Goal: Information Seeking & Learning: Learn about a topic

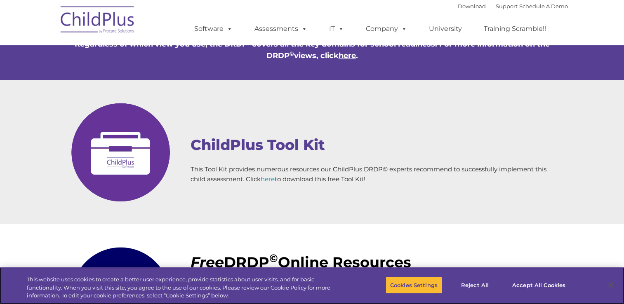
scroll to position [758, 0]
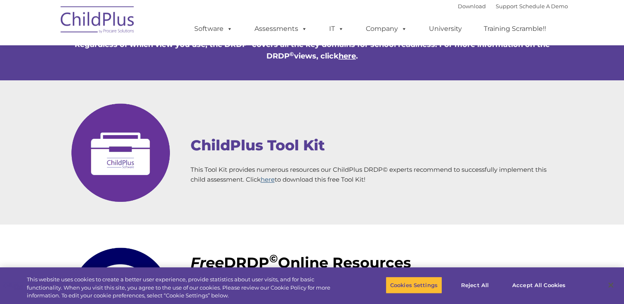
click at [273, 176] on link "here" at bounding box center [267, 180] width 14 height 8
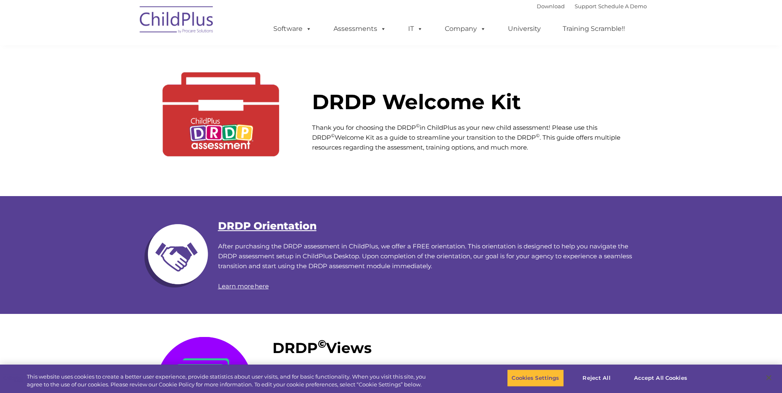
scroll to position [0, 0]
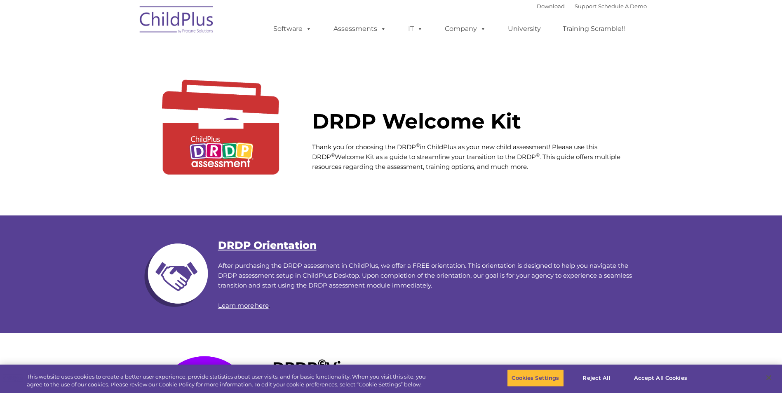
click at [253, 253] on div "DRDP Orientation After purchasing the DRDP assessment in ChildPlus, we offer a …" at bounding box center [391, 275] width 499 height 70
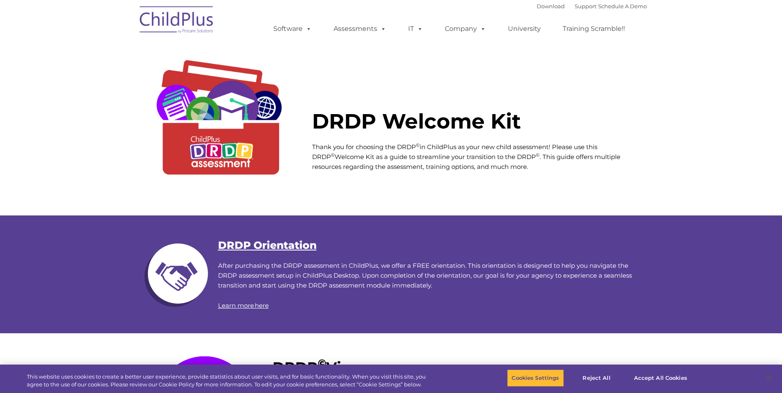
click at [258, 248] on link "DRDP Orientation" at bounding box center [267, 245] width 98 height 12
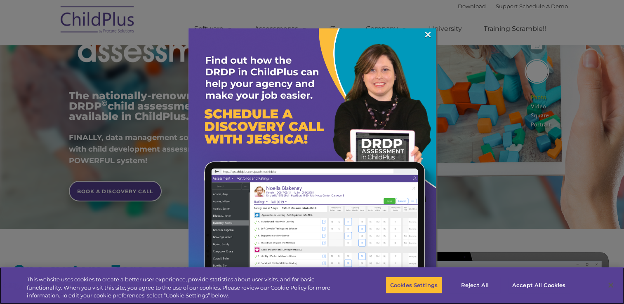
scroll to position [125, 0]
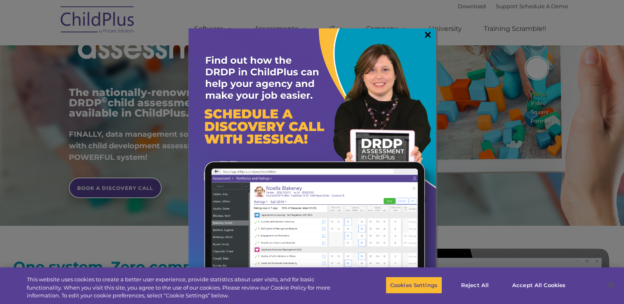
click at [429, 36] on link "×" at bounding box center [427, 34] width 9 height 8
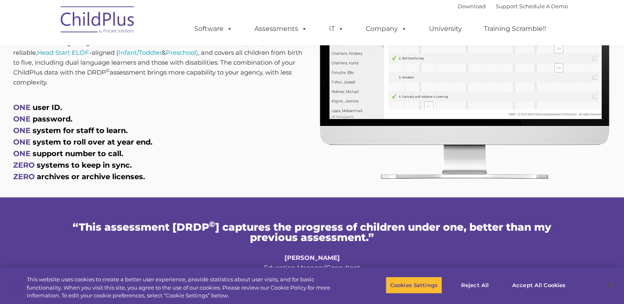
scroll to position [293, 0]
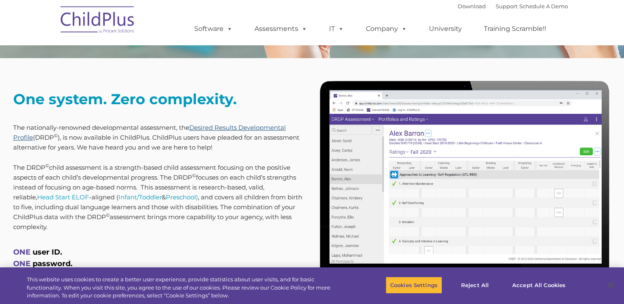
click at [244, 129] on link "Desired Results Developmental Profile" at bounding box center [149, 133] width 272 height 18
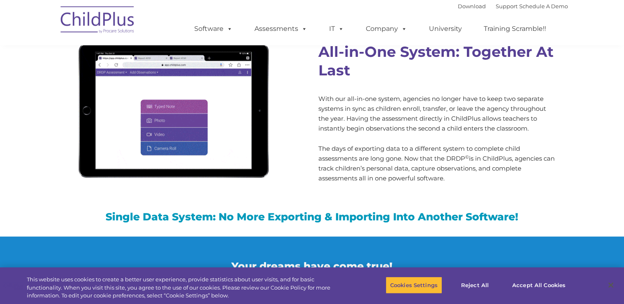
scroll to position [675, 0]
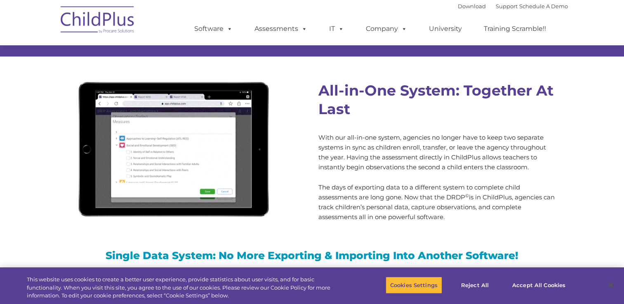
click at [174, 143] on img at bounding box center [172, 148] width 206 height 155
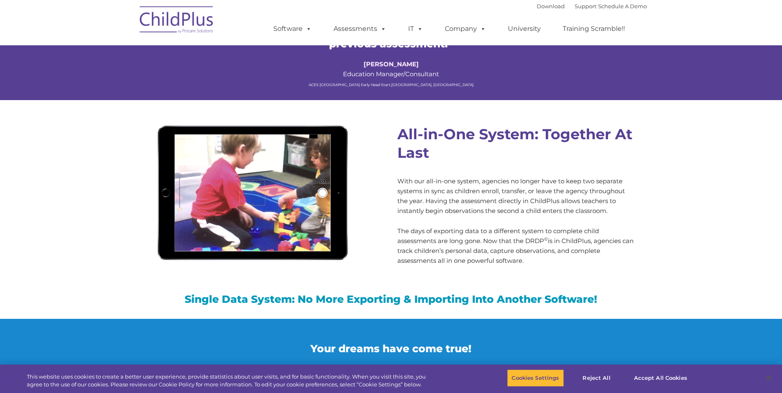
scroll to position [701, 0]
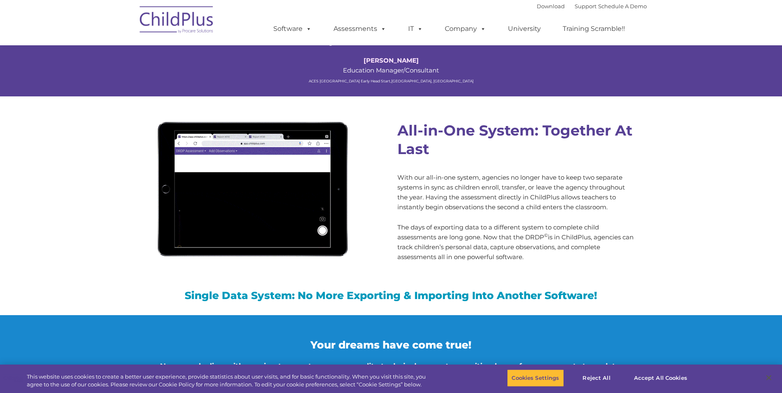
click at [251, 207] on img at bounding box center [251, 188] width 206 height 155
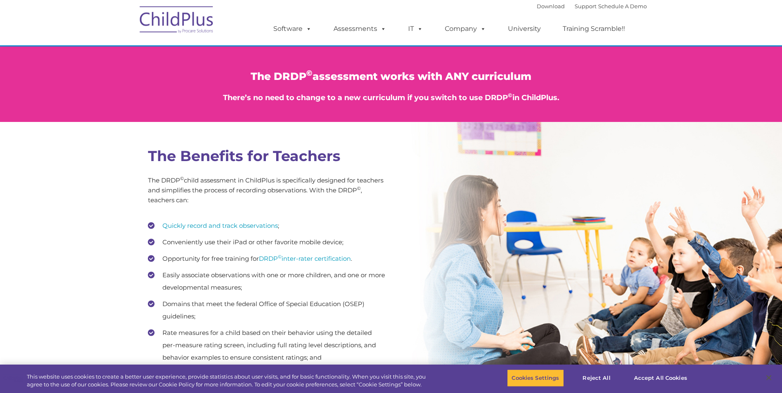
scroll to position [1050, 0]
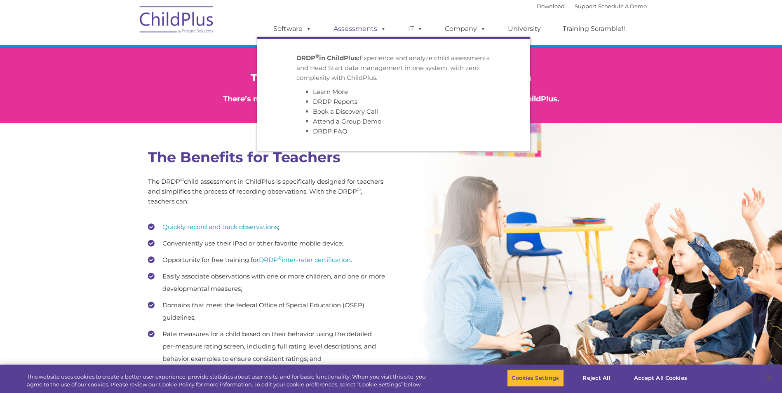
click at [384, 27] on span at bounding box center [381, 29] width 9 height 8
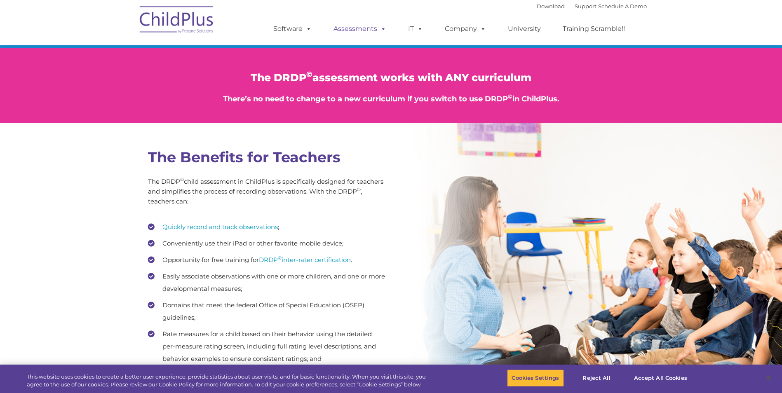
click at [354, 31] on link "Assessments" at bounding box center [359, 29] width 69 height 16
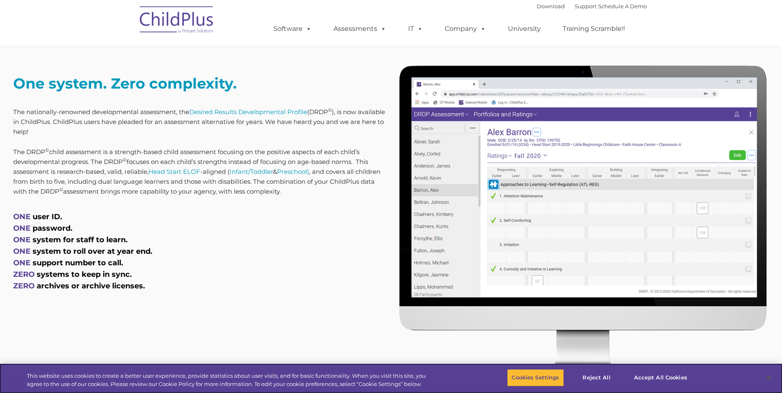
scroll to position [310, 0]
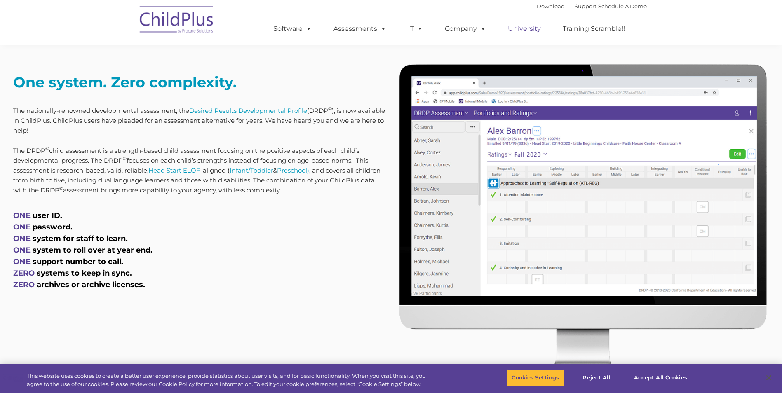
click at [530, 32] on link "University" at bounding box center [523, 29] width 49 height 16
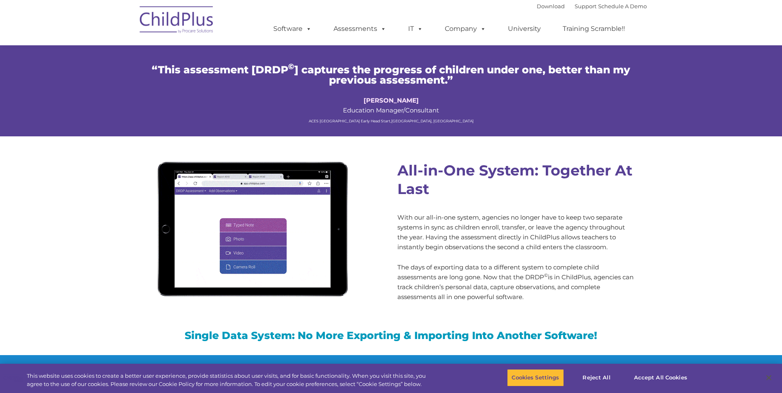
scroll to position [660, 0]
